Goal: Navigation & Orientation: Find specific page/section

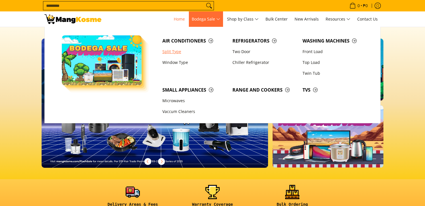
click at [168, 52] on link "Split Type" at bounding box center [195, 51] width 70 height 11
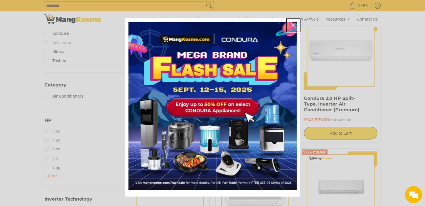
click at [291, 25] on icon "close icon" at bounding box center [293, 25] width 5 height 5
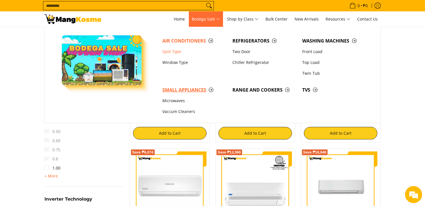
click at [193, 91] on span "Small Appliances" at bounding box center [194, 89] width 64 height 7
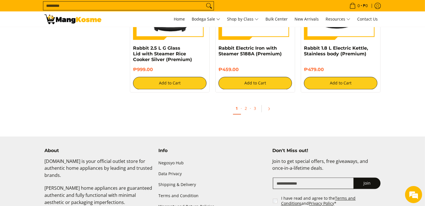
scroll to position [1076, 0]
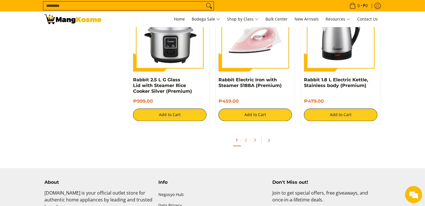
click at [270, 140] on icon "Pagination" at bounding box center [269, 140] width 4 height 4
